Goal: Information Seeking & Learning: Learn about a topic

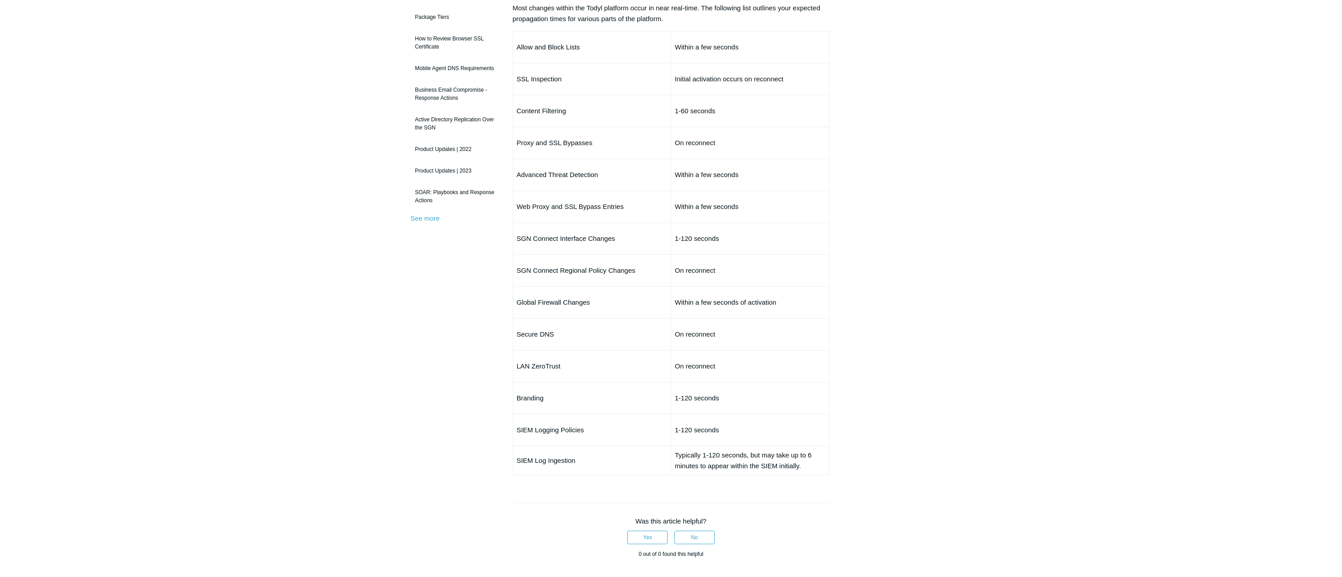
scroll to position [90, 0]
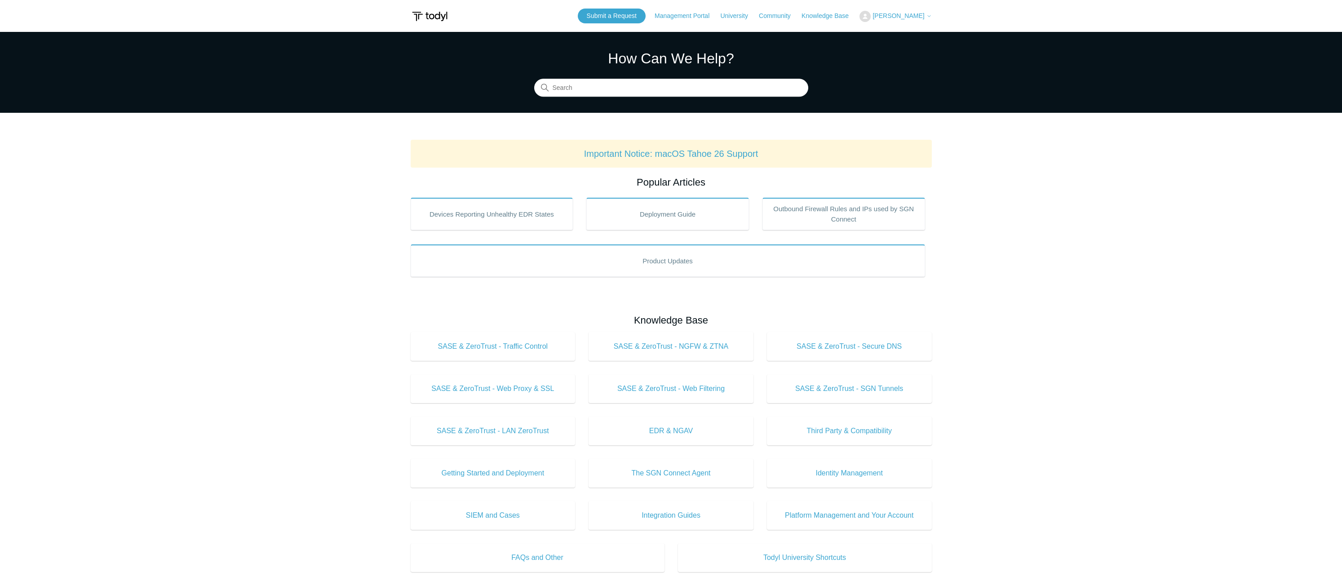
click at [902, 15] on span "[PERSON_NAME]" at bounding box center [899, 15] width 52 height 7
click at [901, 34] on link "My Support Requests" at bounding box center [904, 35] width 88 height 16
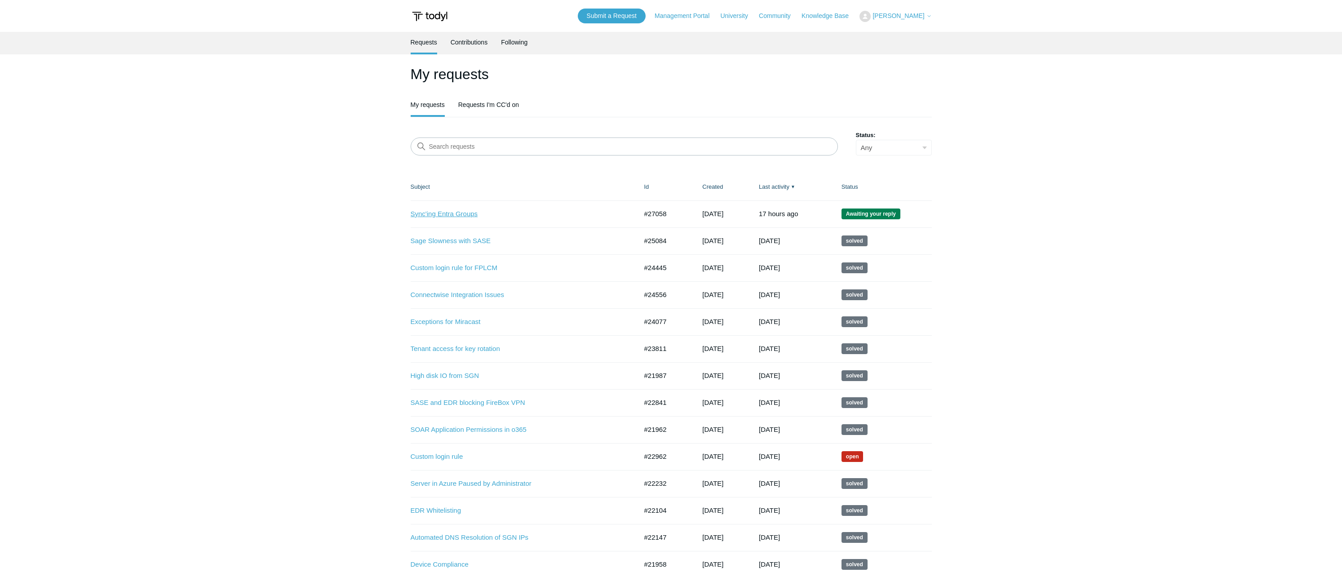
click at [447, 213] on link "Sync'ing Entra Groups" at bounding box center [517, 214] width 213 height 10
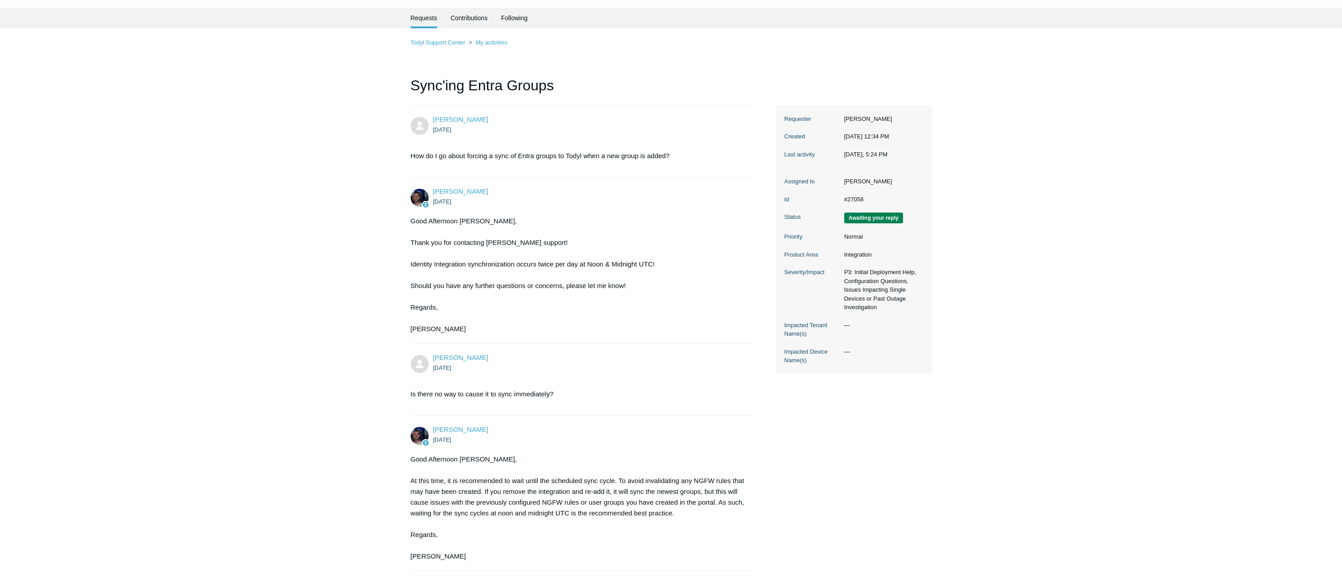
scroll to position [22, 0]
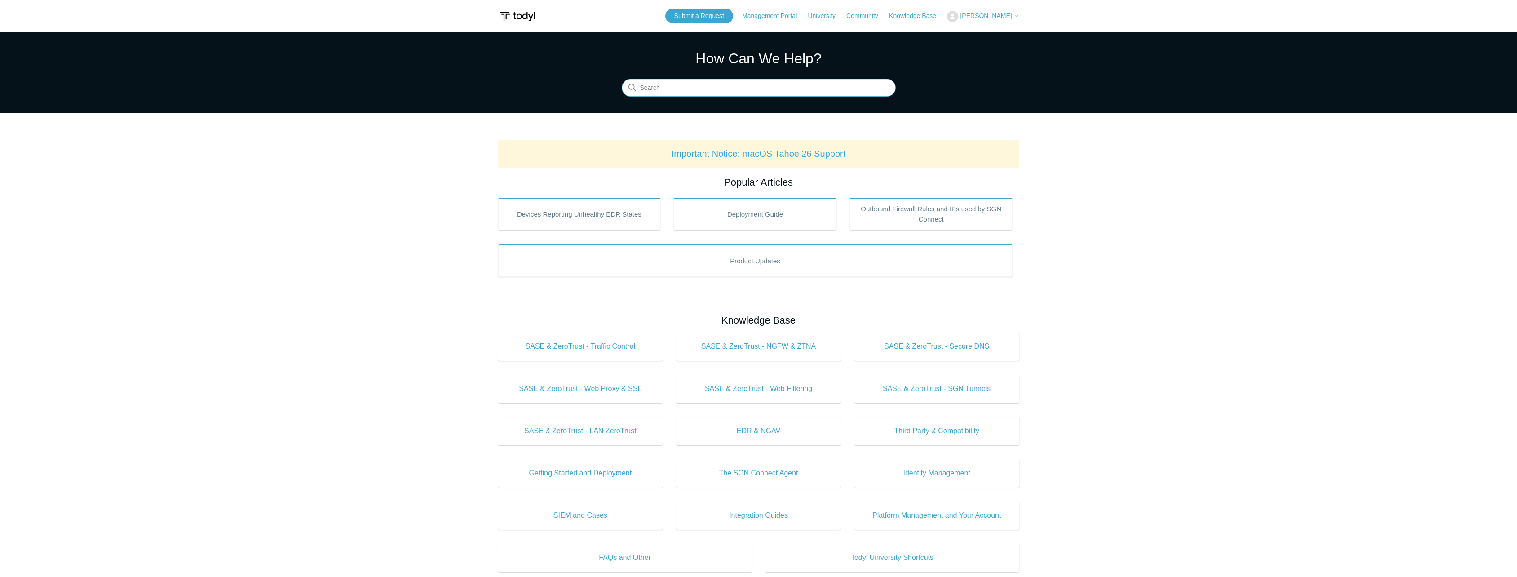
click at [664, 90] on input "Search" at bounding box center [759, 88] width 274 height 18
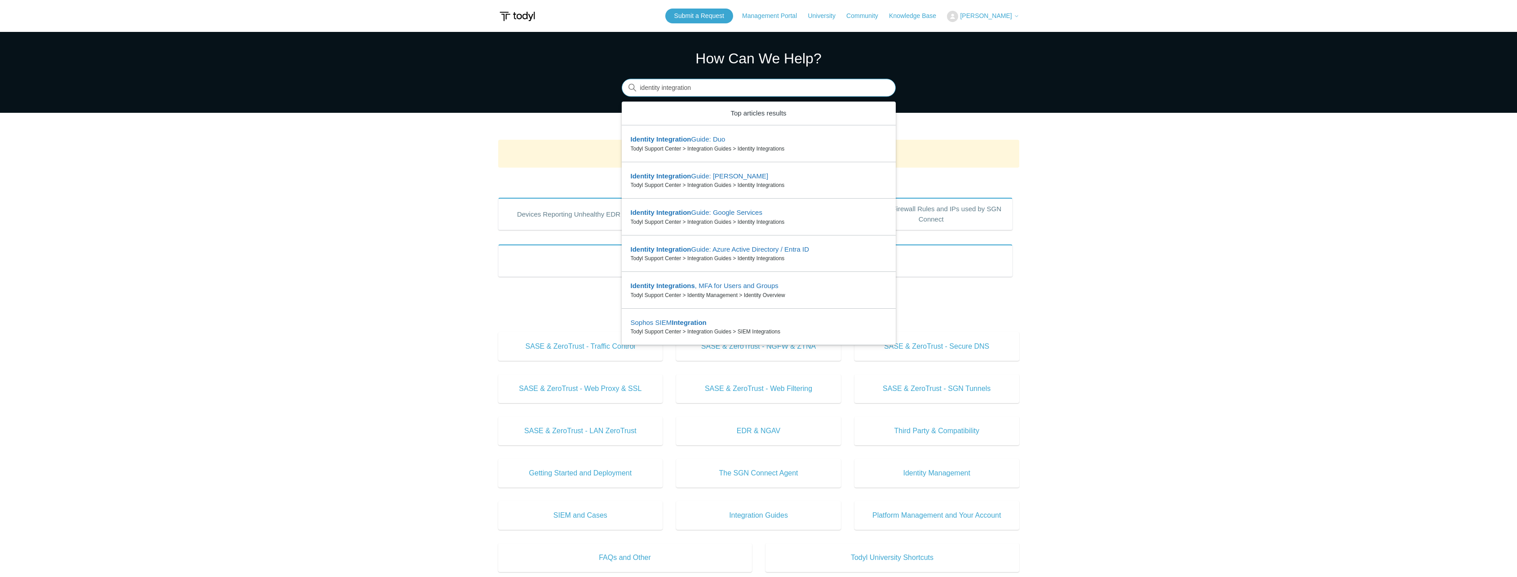
type input "identity integration"
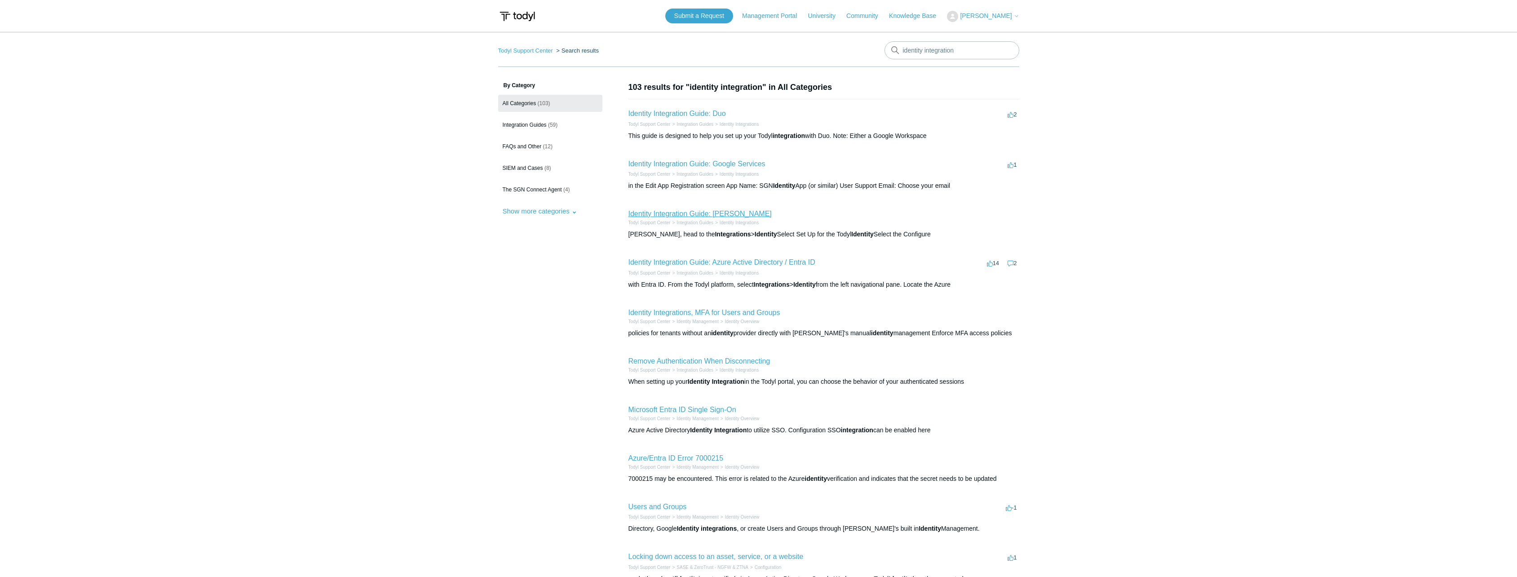
click at [673, 213] on link "Identity Integration Guide: Todyl" at bounding box center [700, 214] width 143 height 8
click at [678, 259] on link "Identity Integration Guide: Azure Active Directory / Entra ID" at bounding box center [722, 262] width 187 height 8
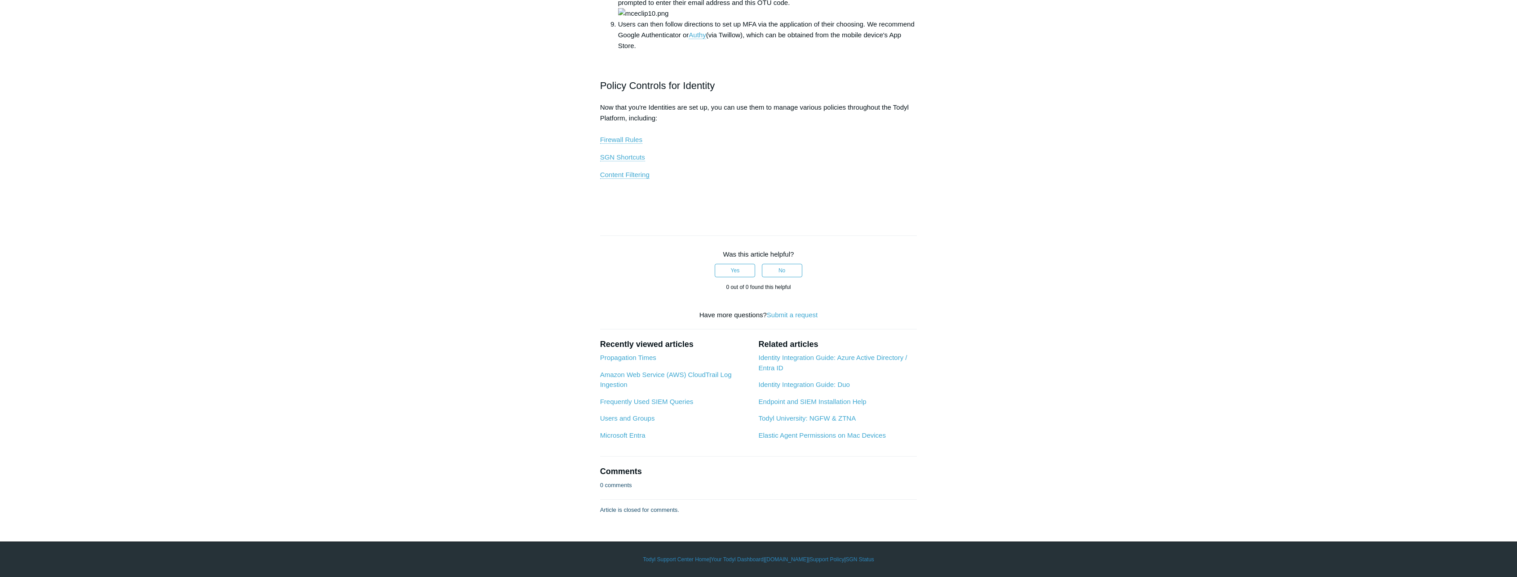
scroll to position [1303, 0]
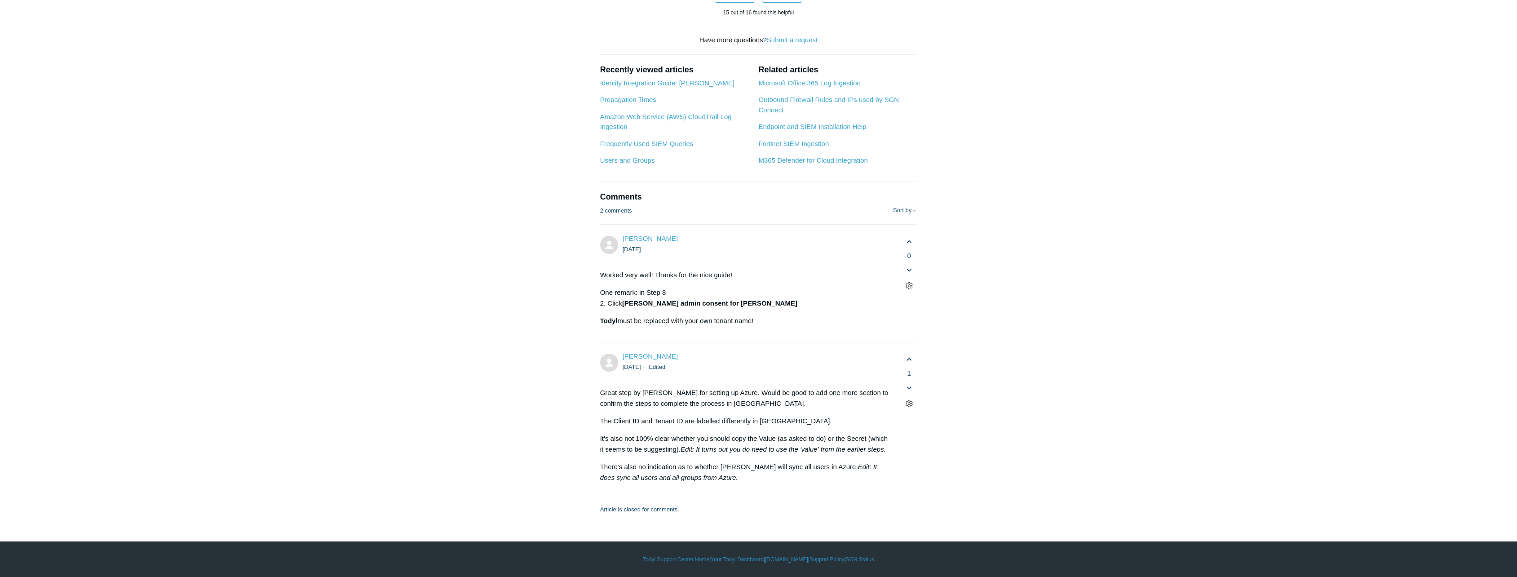
scroll to position [5616, 0]
click at [676, 87] on link "Identity Integration Guide: Todyl" at bounding box center [667, 83] width 134 height 8
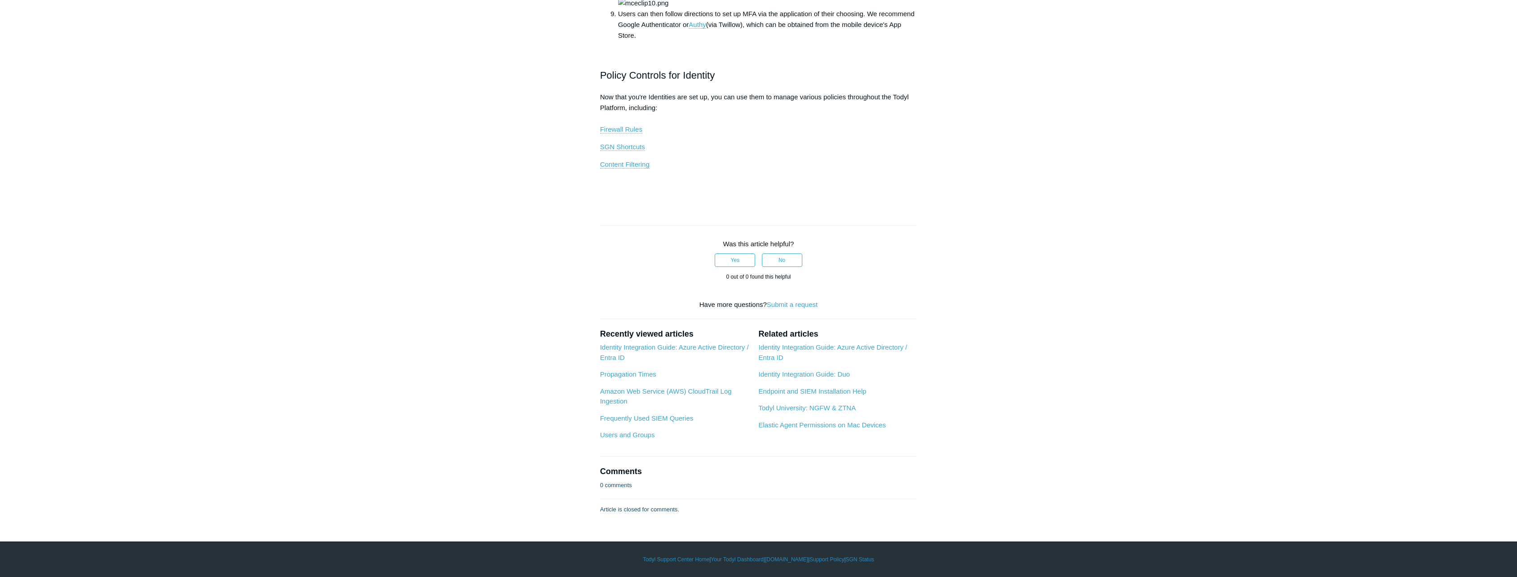
scroll to position [1452, 0]
